Goal: Information Seeking & Learning: Learn about a topic

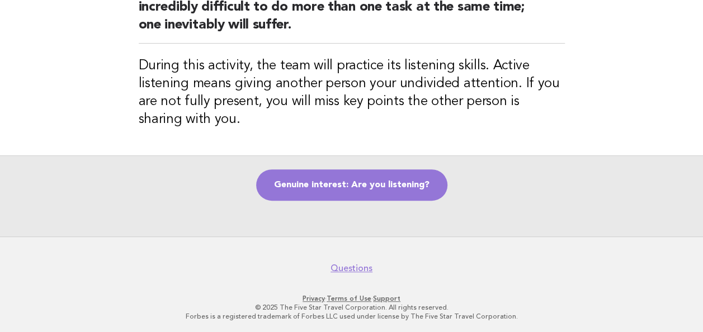
scroll to position [157, 0]
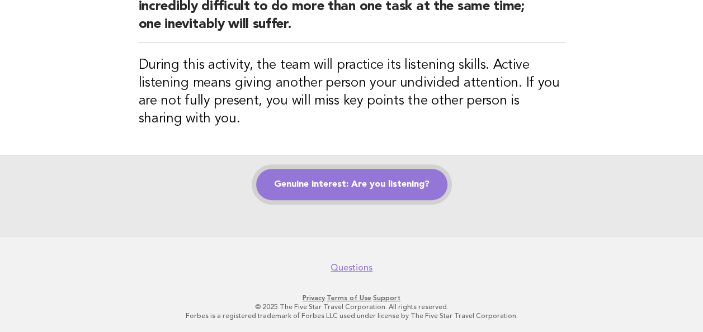
click at [392, 188] on link "Genuine interest: Are you listening?" at bounding box center [351, 184] width 191 height 31
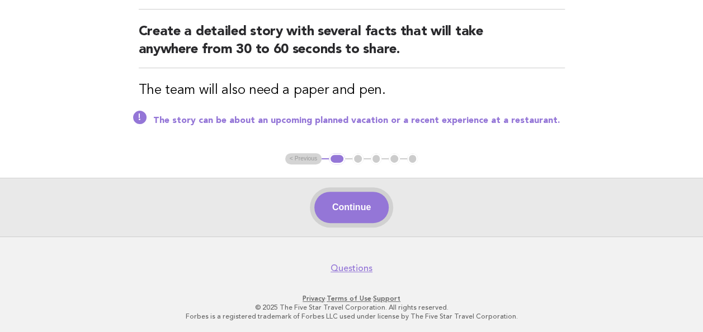
click at [347, 215] on button "Continue" at bounding box center [351, 207] width 74 height 31
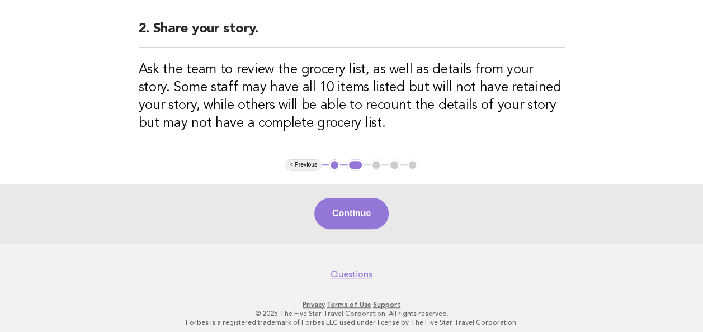
scroll to position [293, 0]
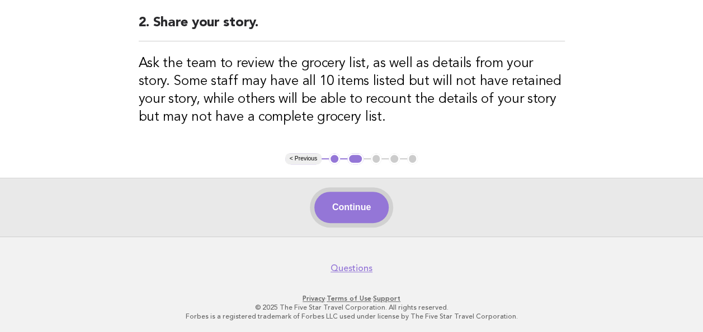
click at [344, 215] on button "Continue" at bounding box center [351, 207] width 74 height 31
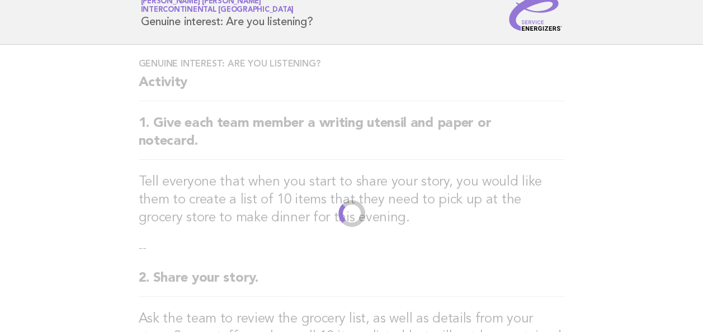
scroll to position [0, 0]
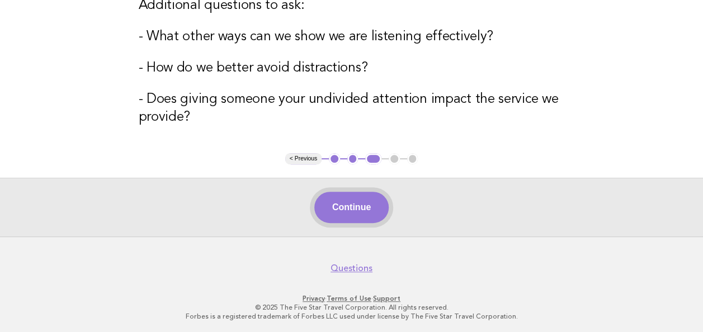
click at [338, 203] on button "Continue" at bounding box center [351, 207] width 74 height 31
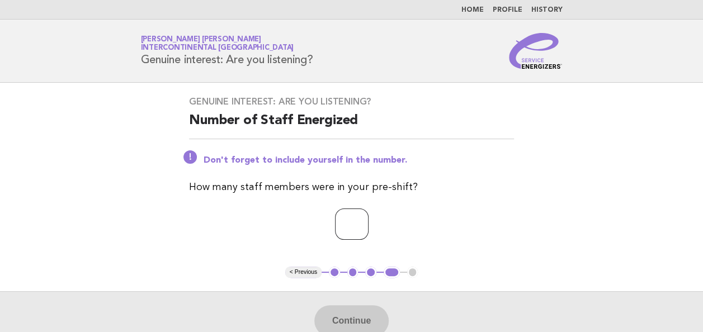
click at [349, 222] on input "number" at bounding box center [352, 224] width 34 height 31
type input "*"
click at [372, 316] on button "Continue" at bounding box center [351, 320] width 74 height 31
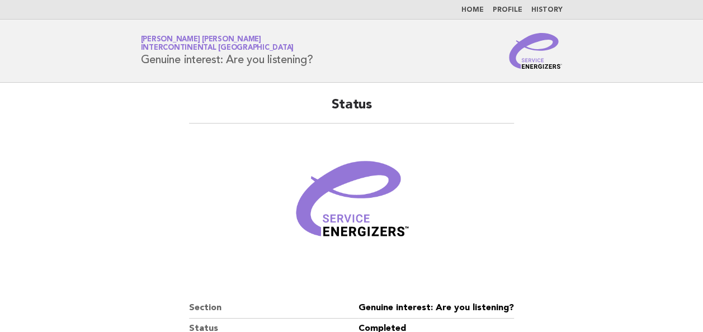
click at [483, 13] on link "Home" at bounding box center [472, 10] width 22 height 7
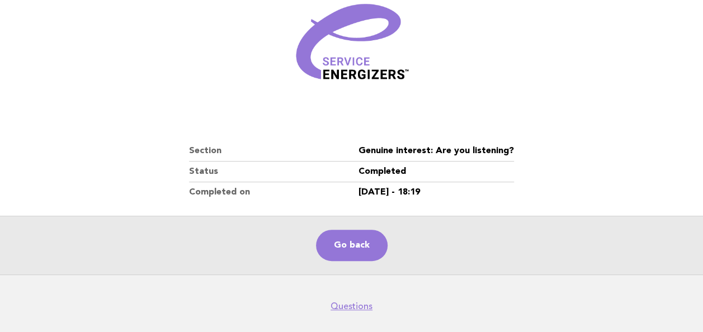
scroll to position [196, 0]
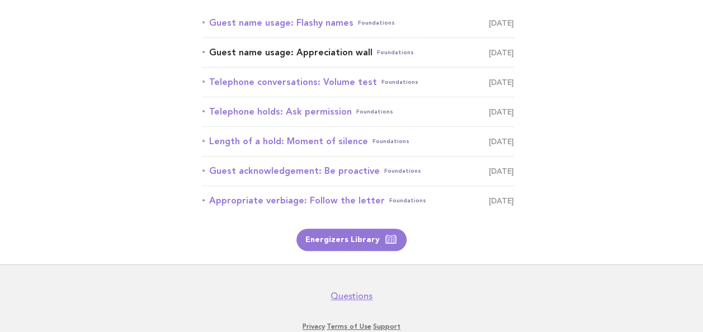
scroll to position [159, 0]
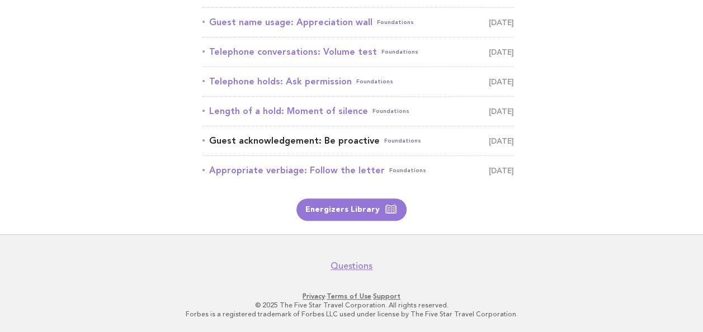
click at [314, 141] on link "Guest acknowledgement: Be proactive Foundations [DATE]" at bounding box center [357, 141] width 311 height 16
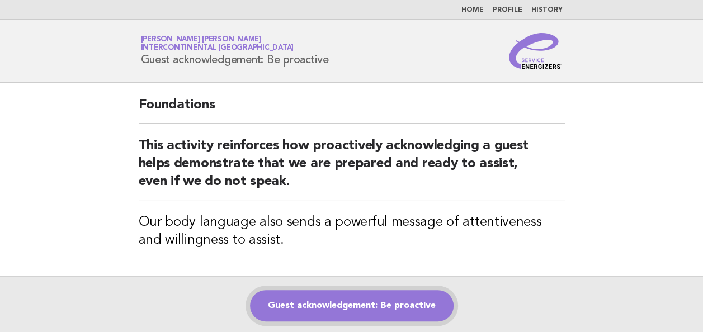
click at [349, 305] on link "Guest acknowledgement: Be proactive" at bounding box center [351, 305] width 203 height 31
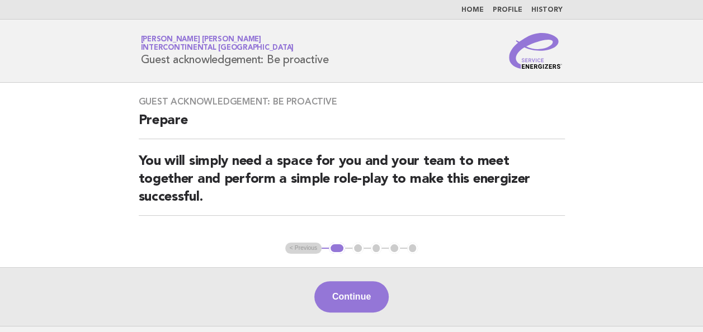
click at [347, 293] on button "Continue" at bounding box center [351, 296] width 74 height 31
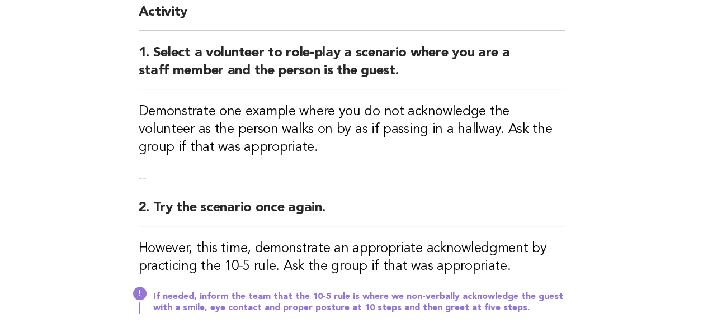
scroll to position [112, 0]
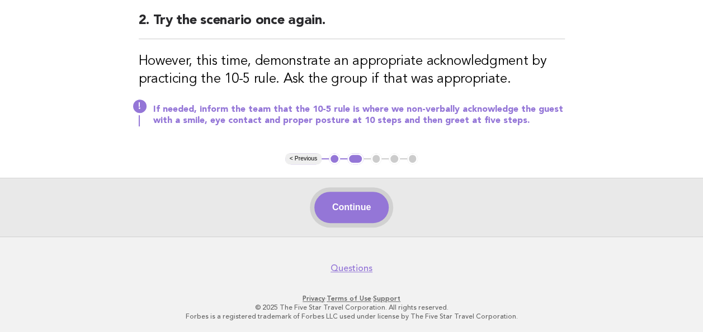
click at [345, 205] on button "Continue" at bounding box center [351, 207] width 74 height 31
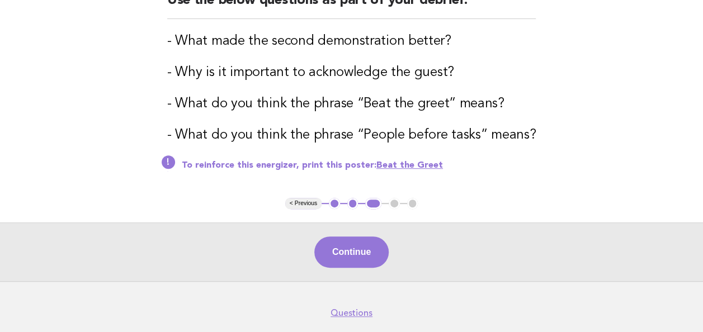
scroll to position [206, 0]
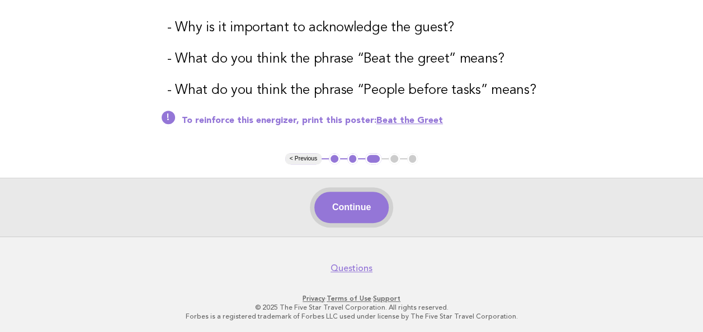
click at [348, 215] on button "Continue" at bounding box center [351, 207] width 74 height 31
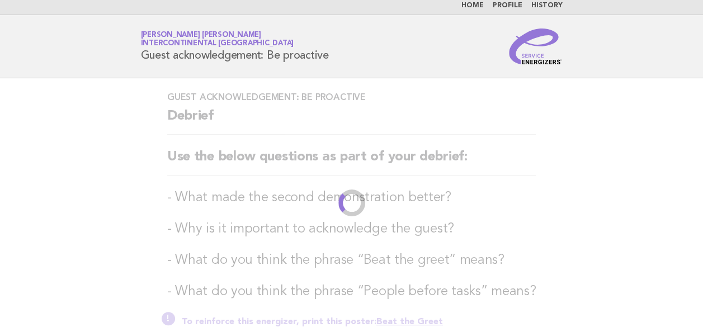
scroll to position [0, 0]
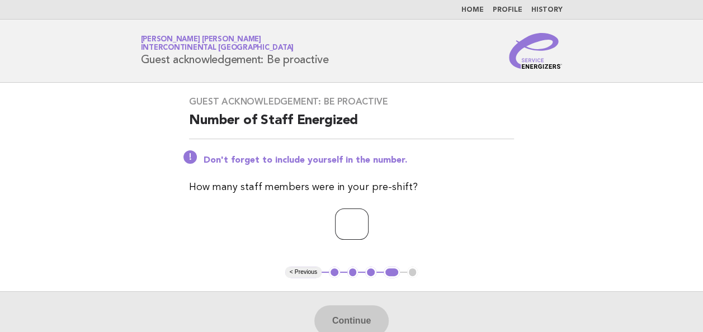
click at [356, 228] on input "number" at bounding box center [352, 224] width 34 height 31
type input "*"
drag, startPoint x: 352, startPoint y: 326, endPoint x: 353, endPoint y: 321, distance: 5.7
click at [353, 321] on button "Continue" at bounding box center [351, 320] width 74 height 31
